Goal: Information Seeking & Learning: Learn about a topic

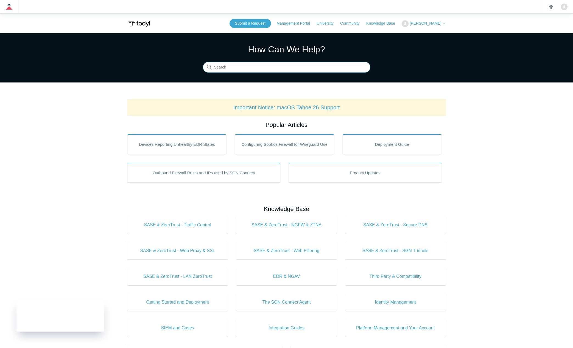
click at [241, 69] on input "Search" at bounding box center [286, 67] width 167 height 11
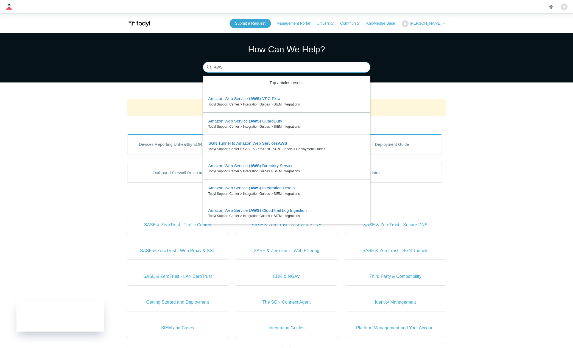
type input "AWS"
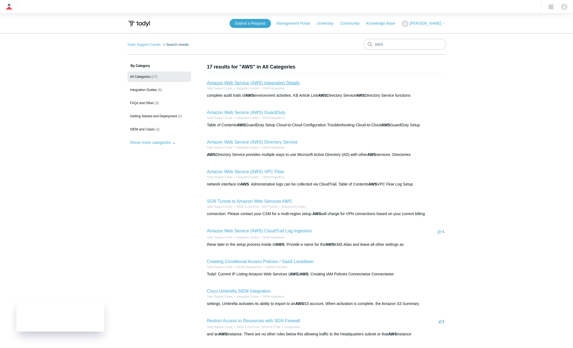
click at [250, 82] on link "Amazon Web Service (AWS) Integration Details" at bounding box center [253, 83] width 93 height 5
